Goal: Transaction & Acquisition: Purchase product/service

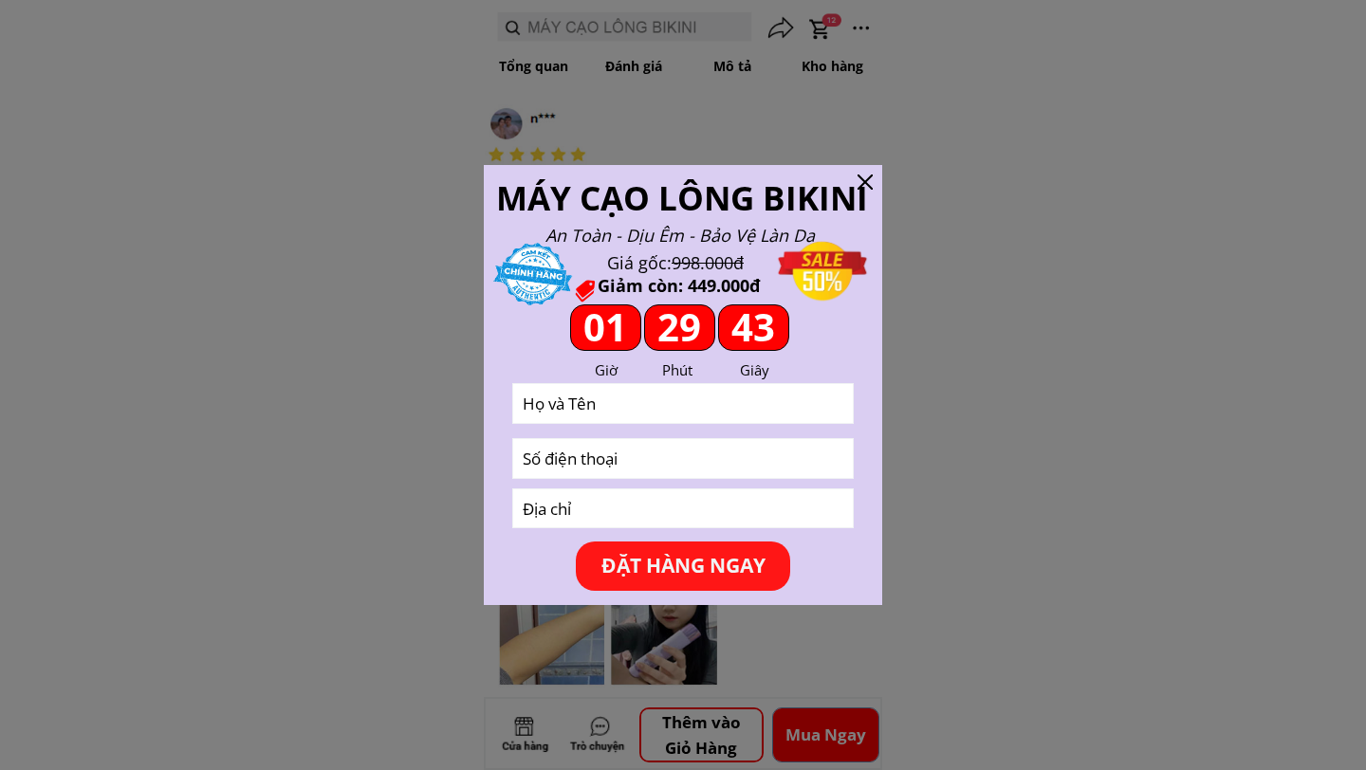
click at [868, 175] on div at bounding box center [864, 182] width 15 height 15
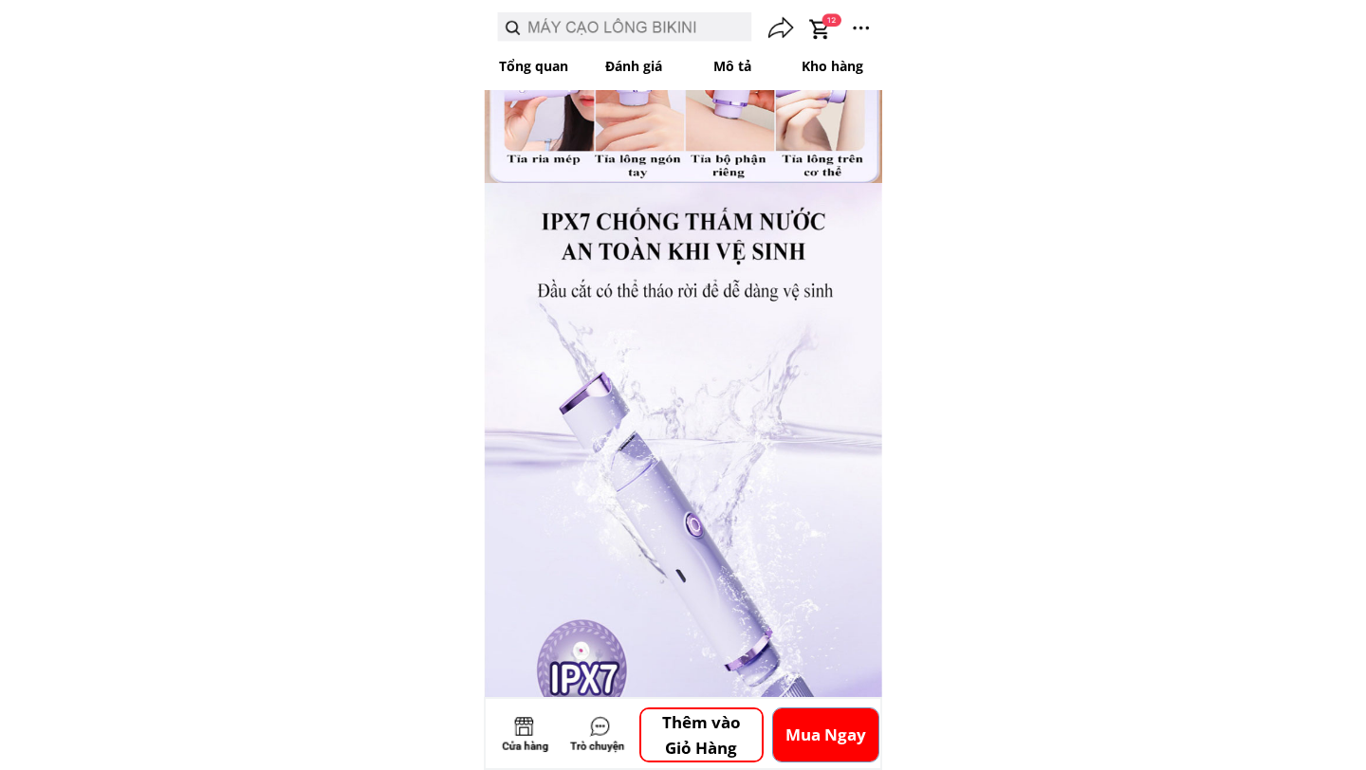
scroll to position [6244, 0]
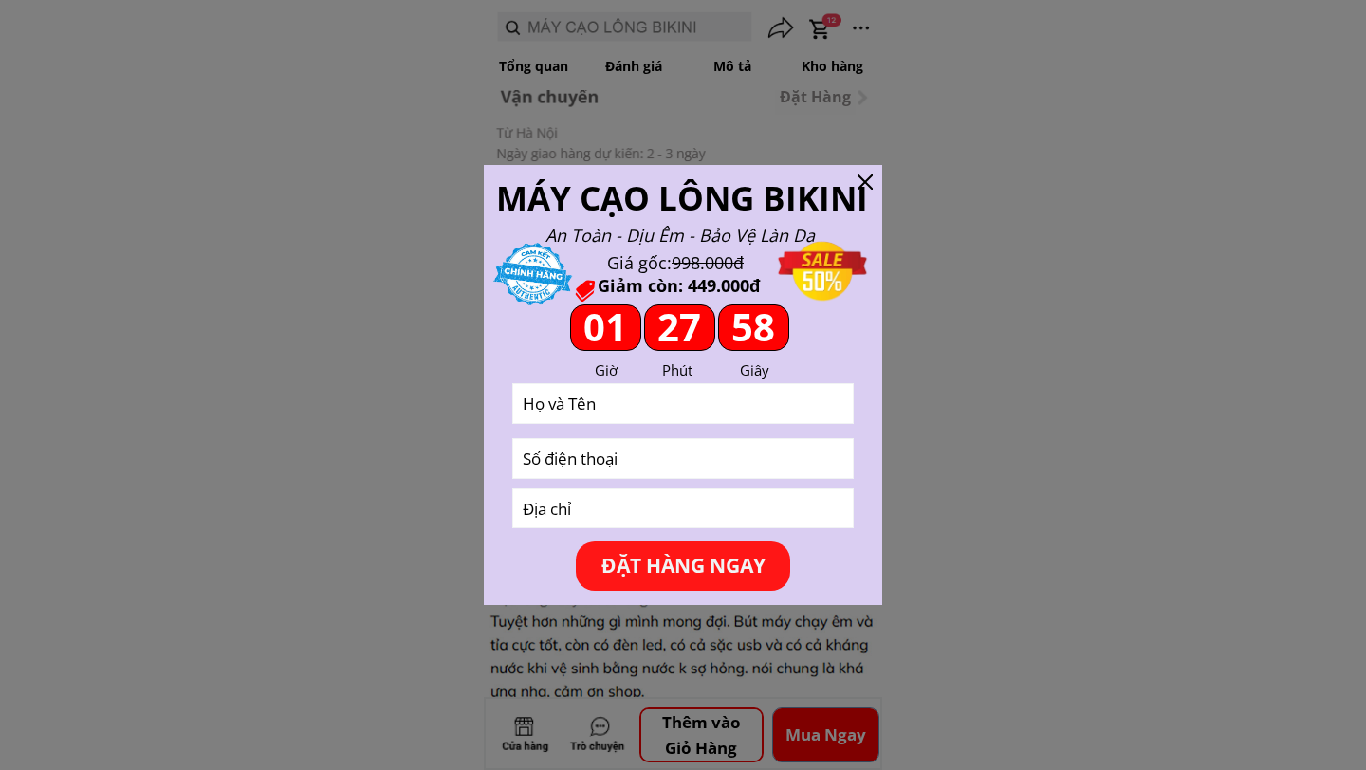
click at [867, 177] on div at bounding box center [864, 182] width 15 height 15
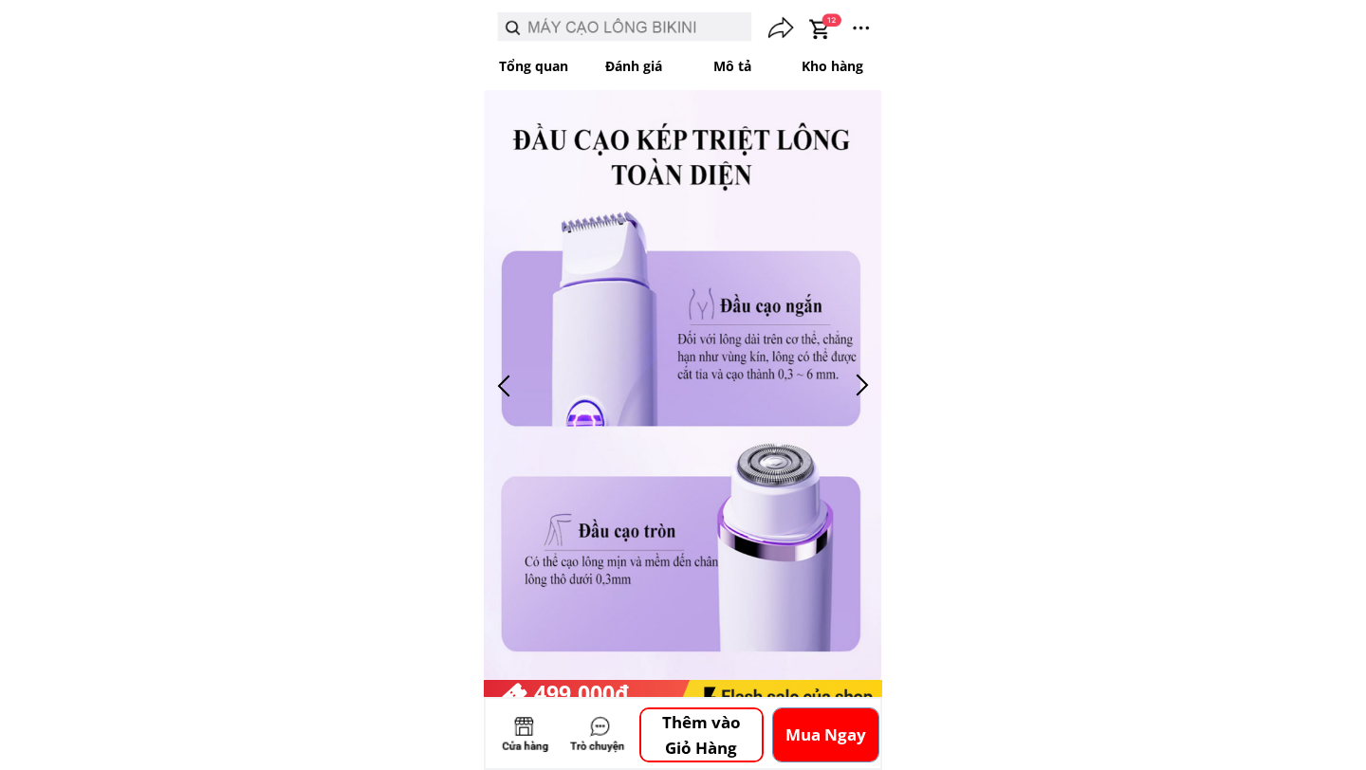
click at [856, 377] on div at bounding box center [861, 385] width 31 height 31
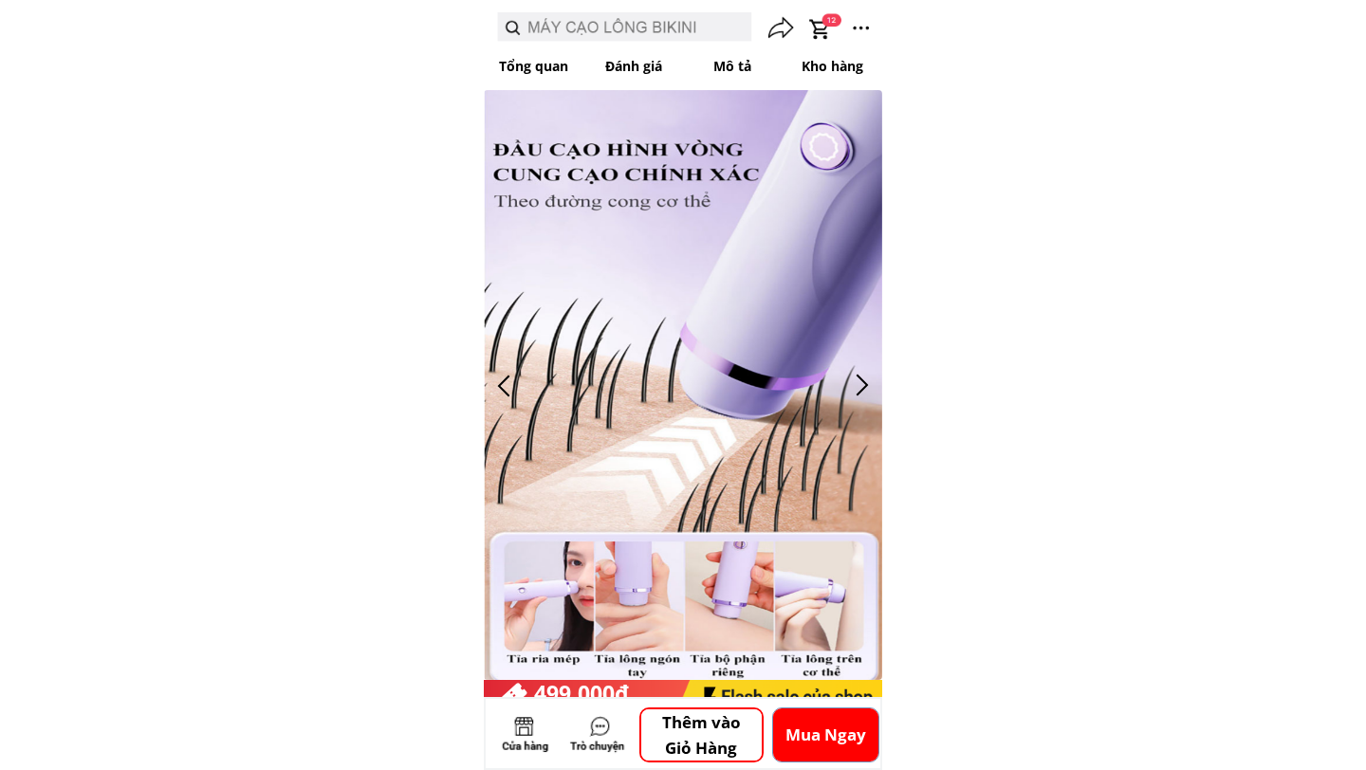
click at [856, 377] on div at bounding box center [861, 385] width 31 height 31
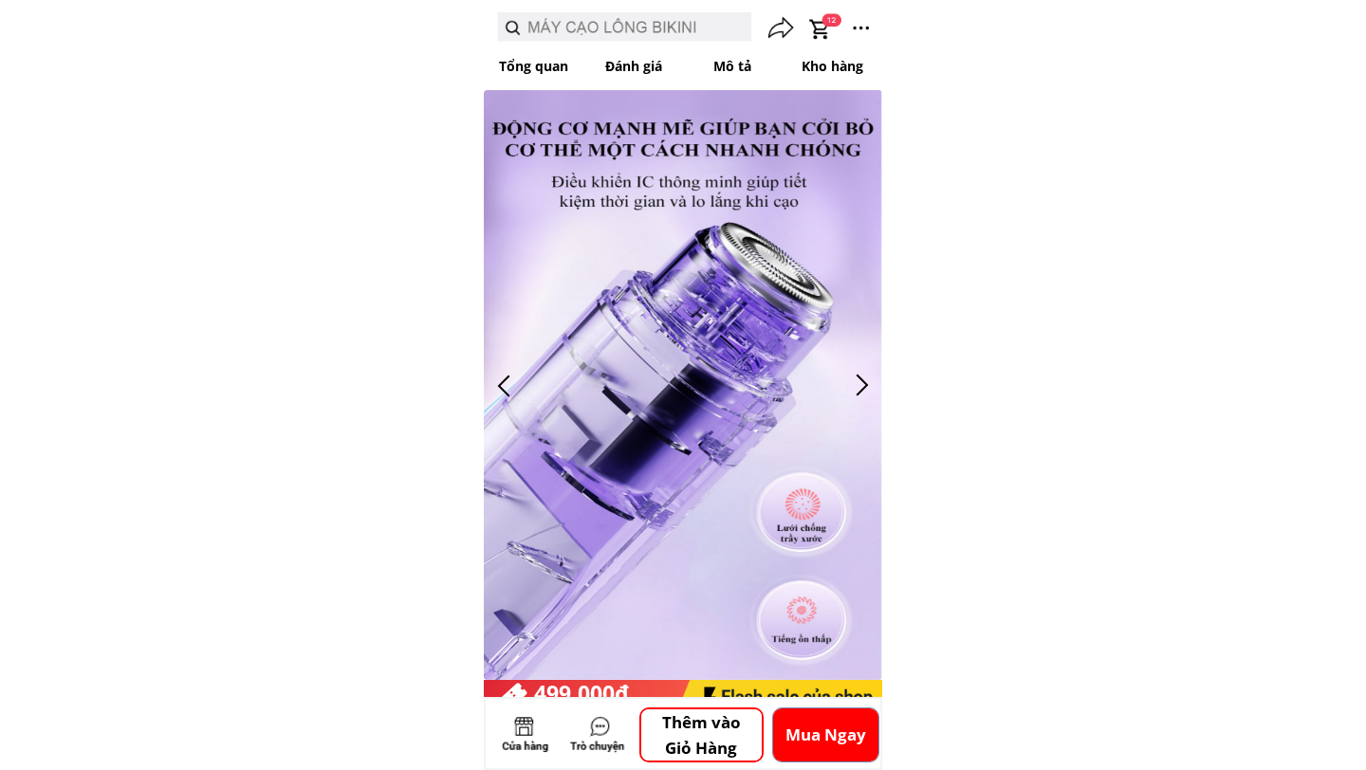
click at [508, 379] on div at bounding box center [503, 385] width 31 height 31
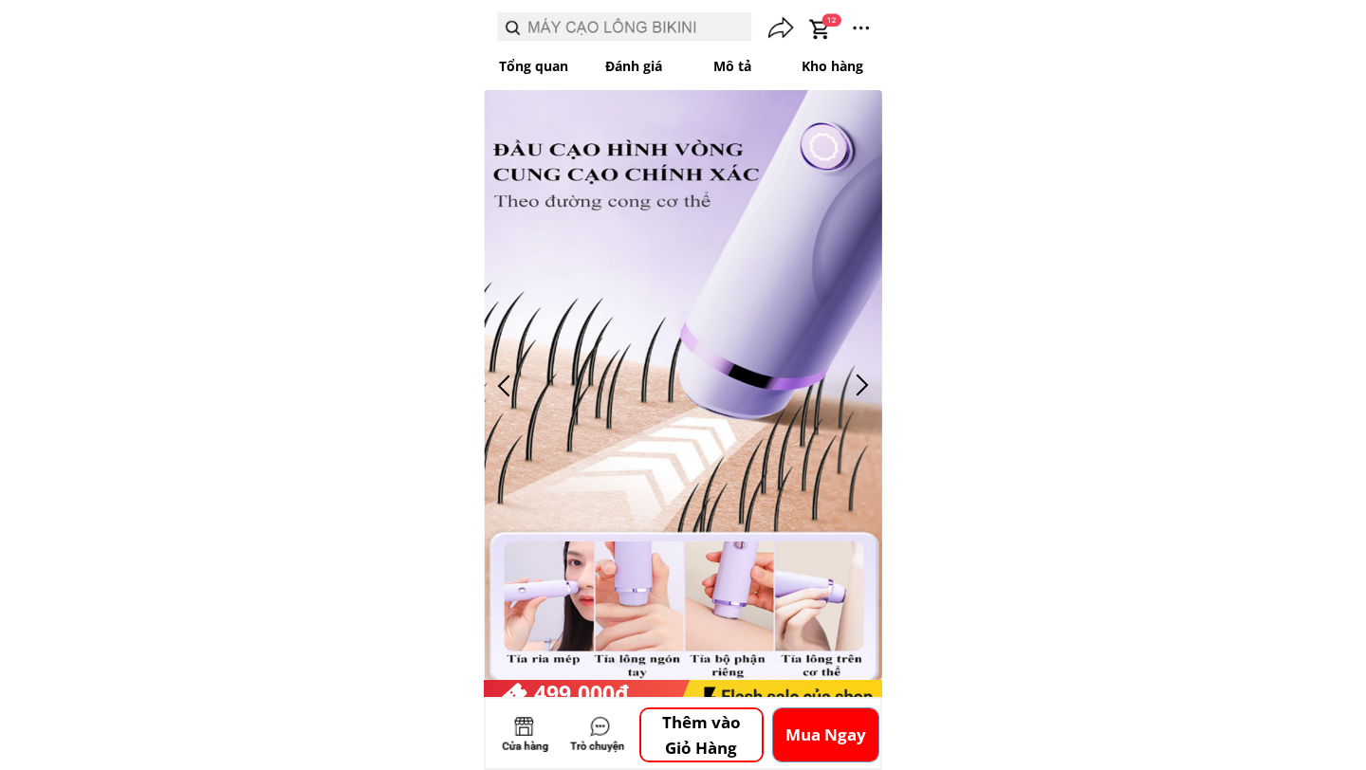
click at [508, 379] on div at bounding box center [503, 385] width 31 height 31
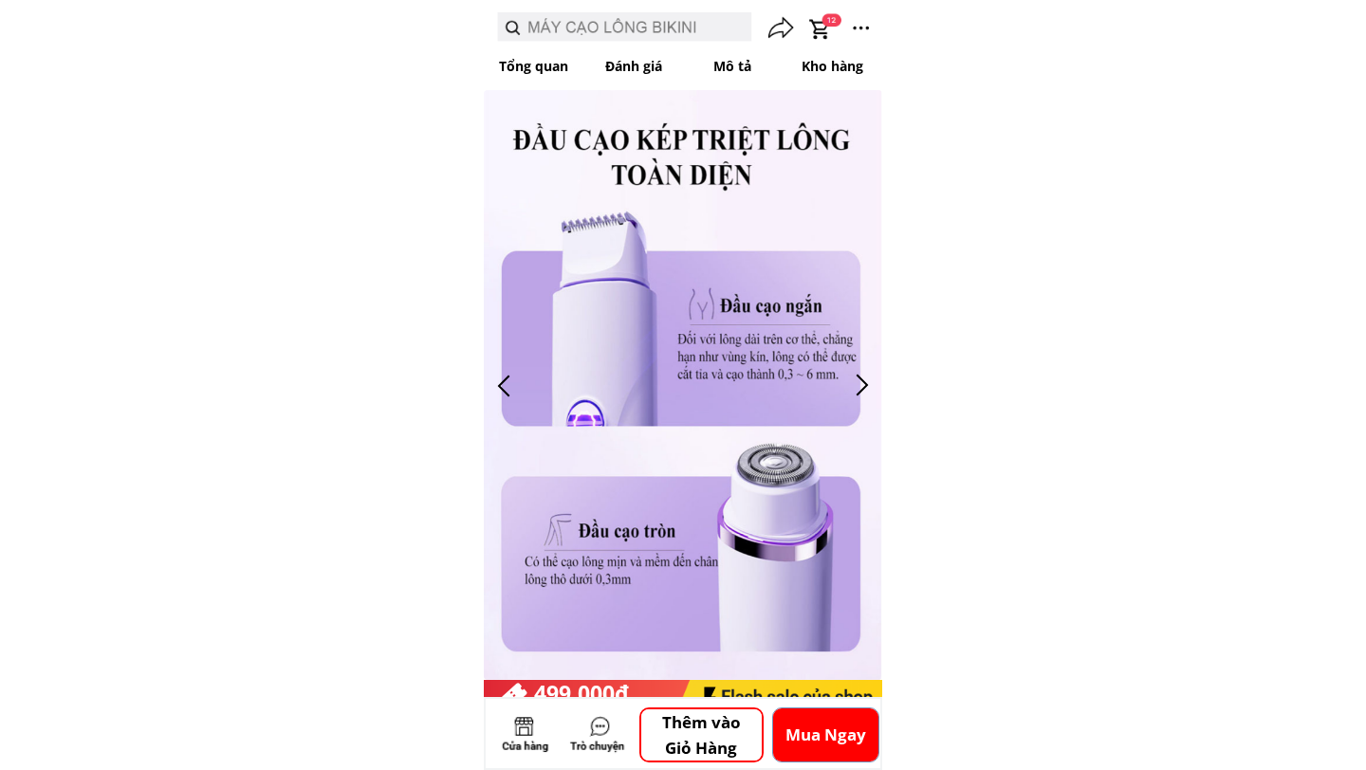
click at [508, 379] on div at bounding box center [503, 385] width 31 height 31
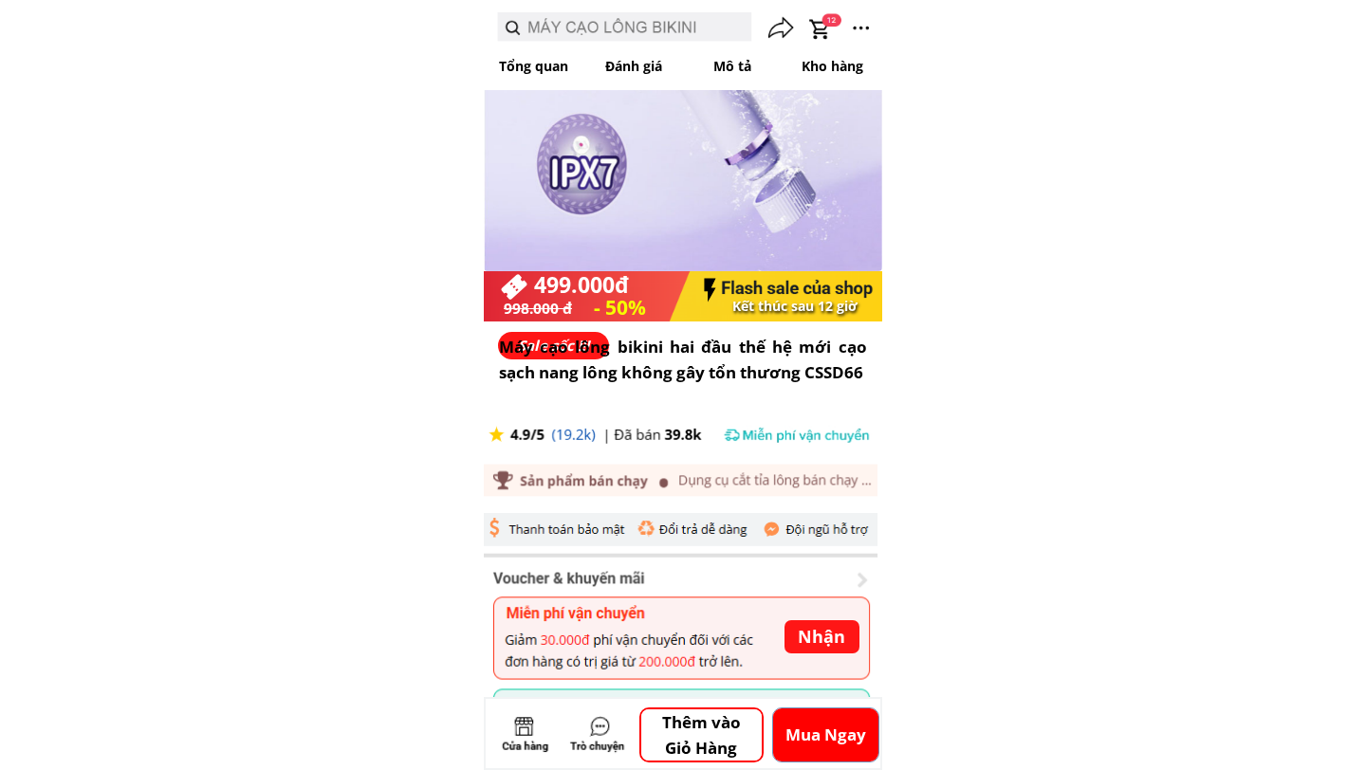
scroll to position [458, 0]
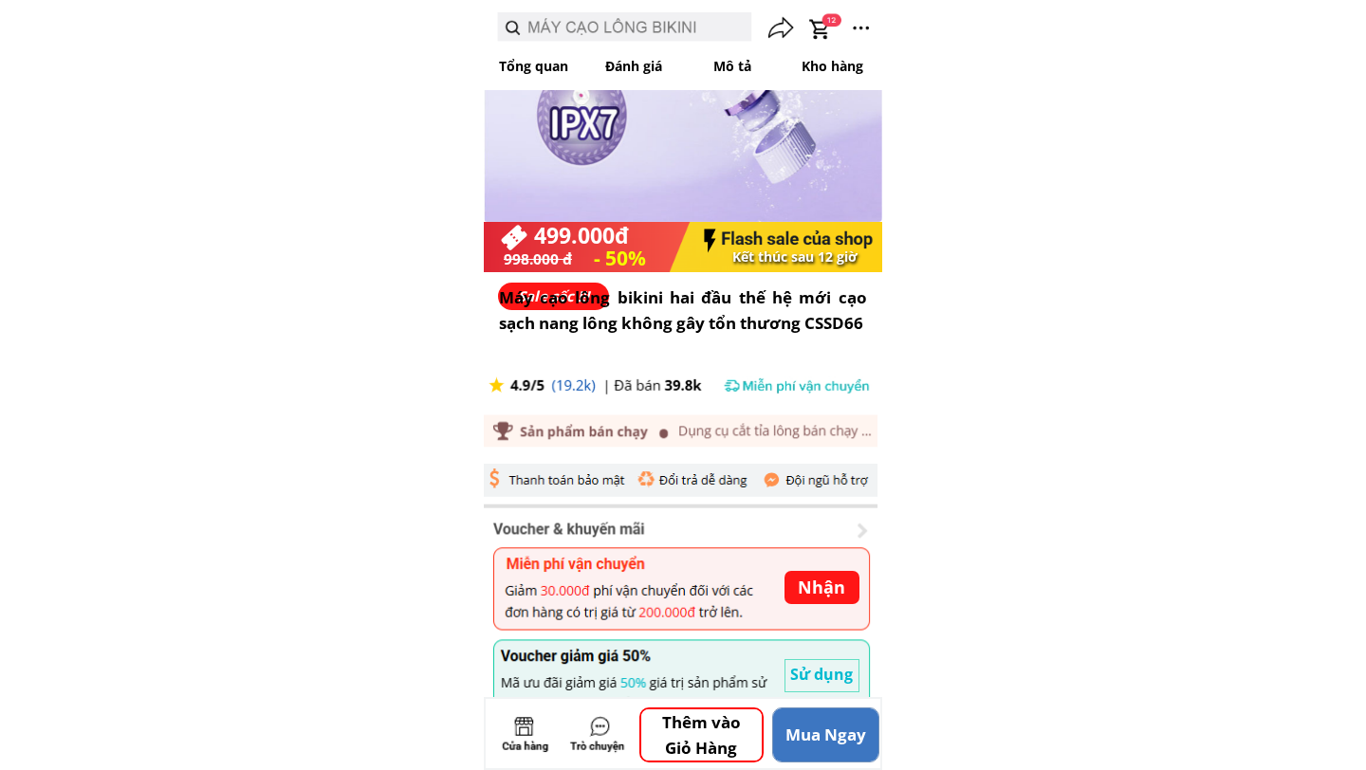
click at [796, 737] on p "Mua Ngay" at bounding box center [825, 734] width 105 height 53
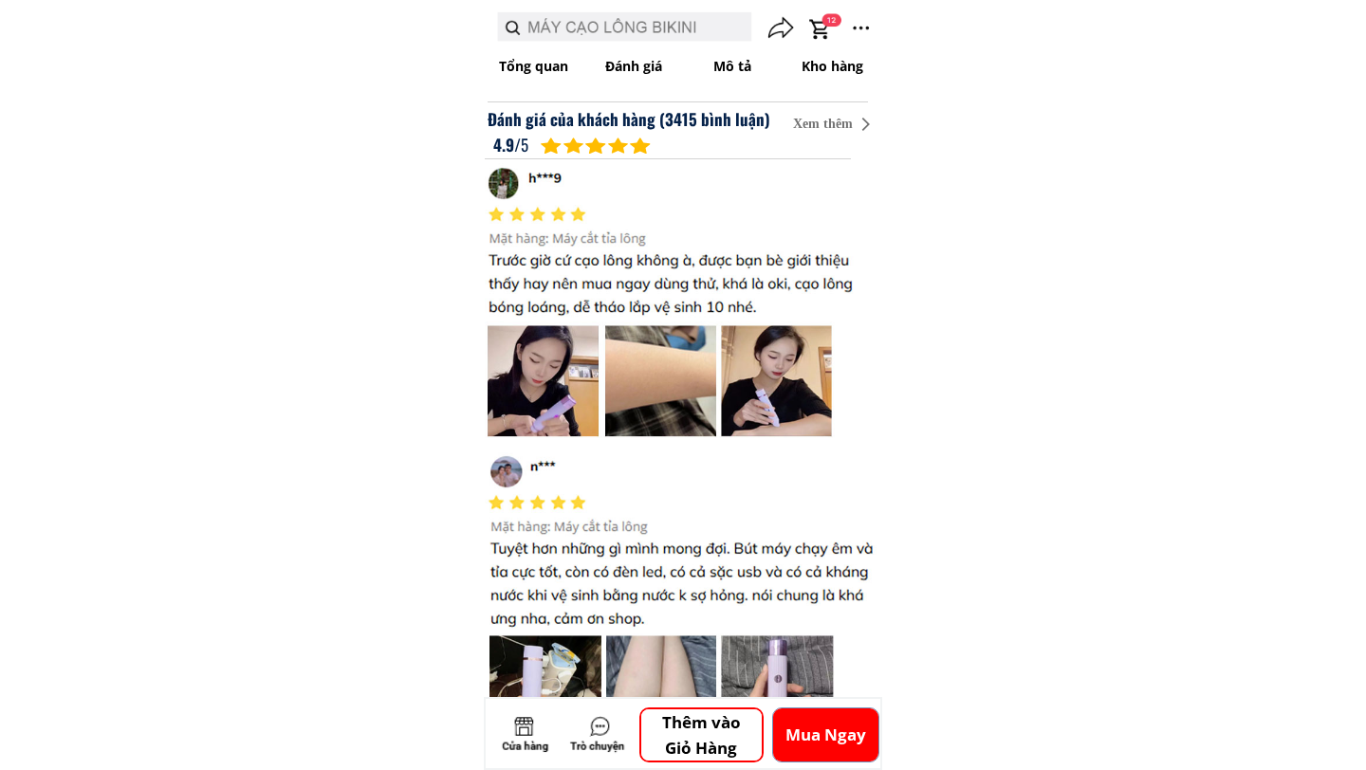
scroll to position [1335, 0]
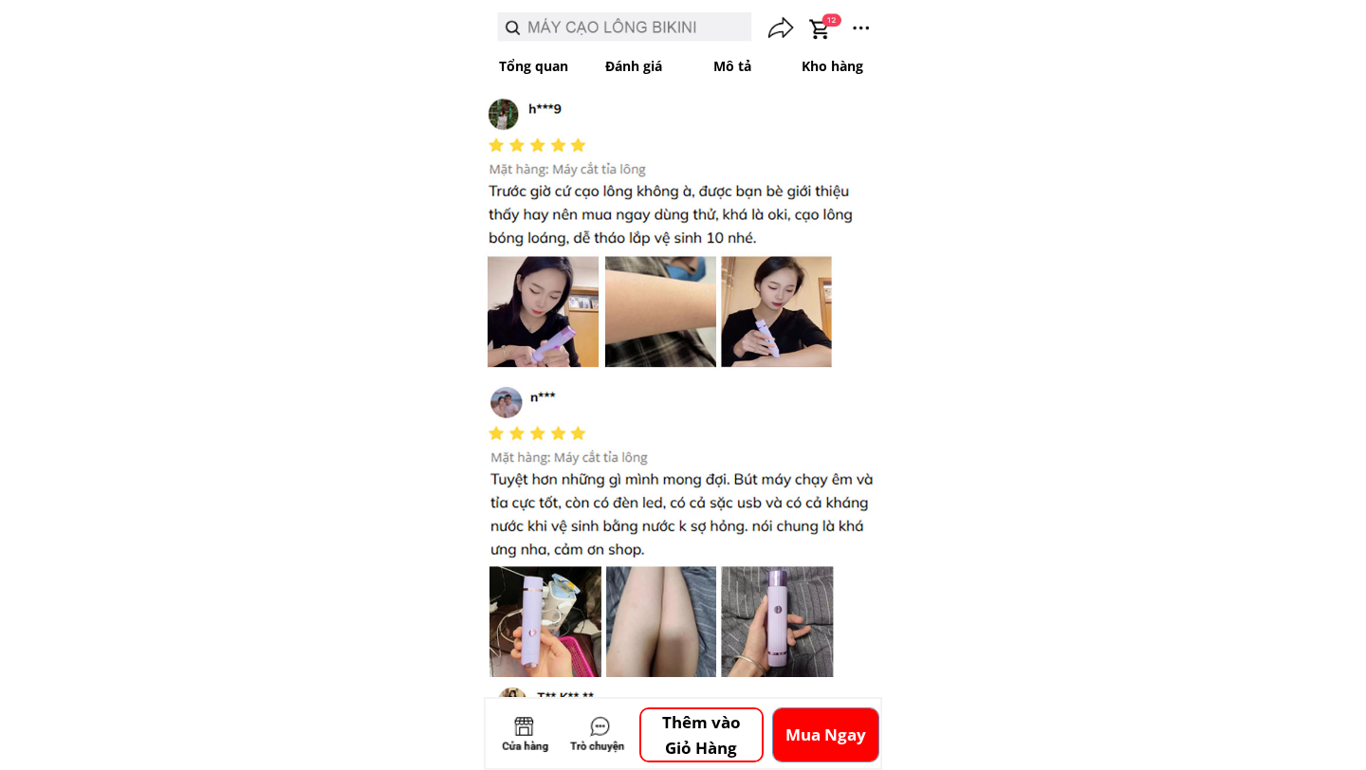
click at [717, 348] on div at bounding box center [683, 392] width 397 height 597
